Goal: Transaction & Acquisition: Purchase product/service

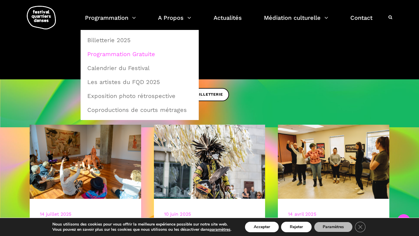
click at [118, 52] on link "Programmation Gratuite" at bounding box center [140, 53] width 112 height 13
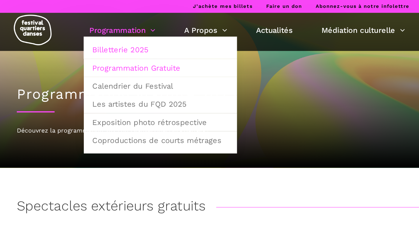
click at [116, 36] on link "Billetterie 2025" at bounding box center [140, 38] width 112 height 13
